Goal: Information Seeking & Learning: Learn about a topic

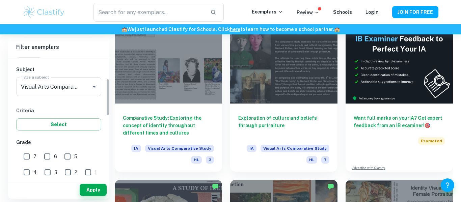
scroll to position [70, 0]
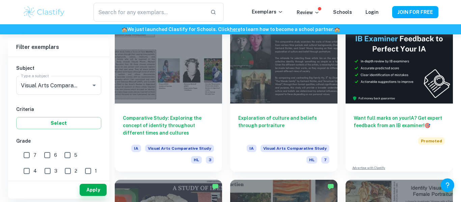
click at [27, 155] on input "7" at bounding box center [26, 154] width 13 height 13
checkbox input "true"
click at [89, 190] on button "Apply" at bounding box center [93, 190] width 27 height 12
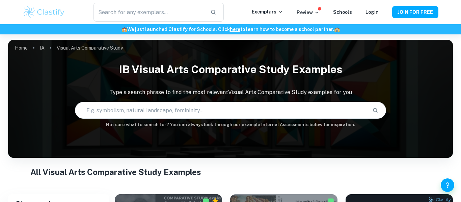
scroll to position [129, 0]
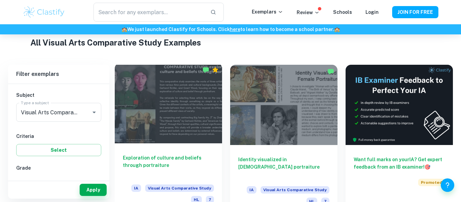
click at [184, 99] on div at bounding box center [168, 103] width 107 height 80
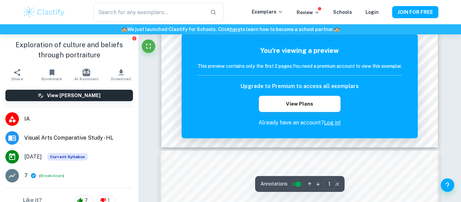
scroll to position [47, 0]
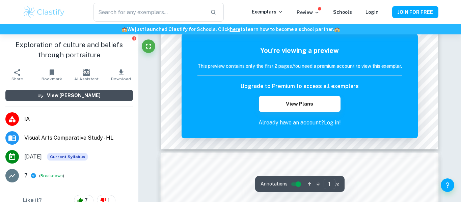
click at [118, 100] on button "View [PERSON_NAME]" at bounding box center [68, 95] width 127 height 11
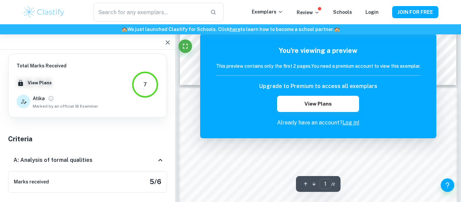
scroll to position [114, 0]
click at [349, 122] on link "Log in!" at bounding box center [350, 122] width 17 height 6
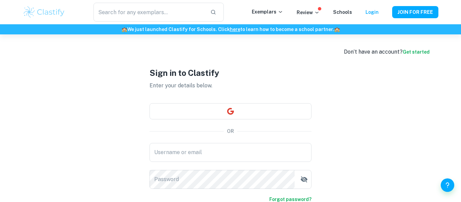
type input "[PERSON_NAME][EMAIL_ADDRESS][PERSON_NAME][DOMAIN_NAME]"
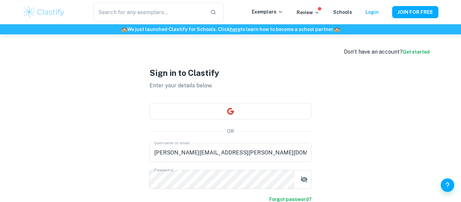
scroll to position [56, 0]
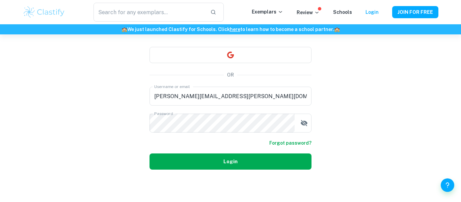
click at [265, 158] on button "Login" at bounding box center [230, 161] width 162 height 16
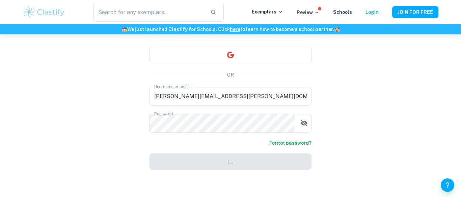
scroll to position [34, 0]
